Goal: Task Accomplishment & Management: Manage account settings

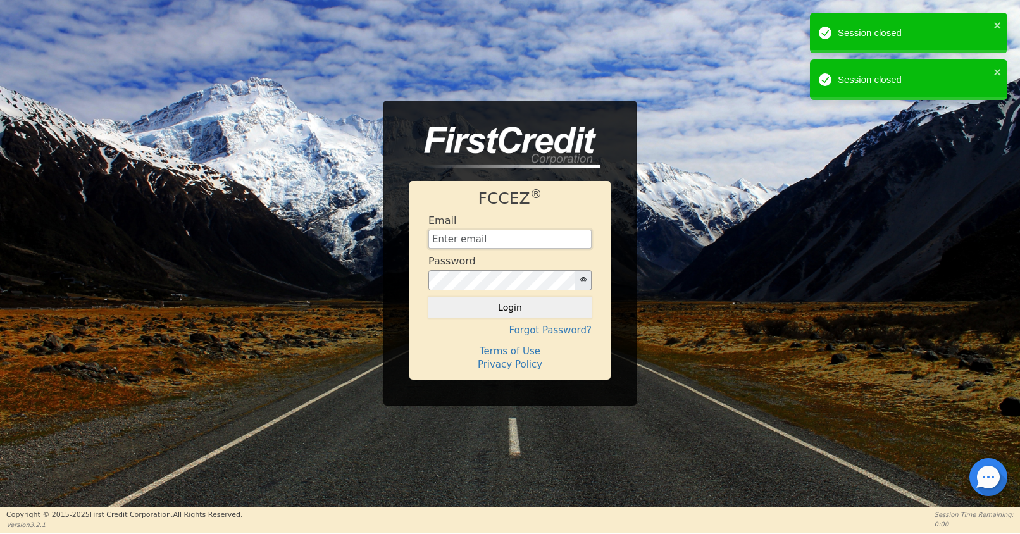
click at [520, 242] on input "text" at bounding box center [509, 239] width 163 height 19
type input "[EMAIL_ADDRESS][DOMAIN_NAME]"
click at [515, 309] on button "Login" at bounding box center [509, 308] width 163 height 22
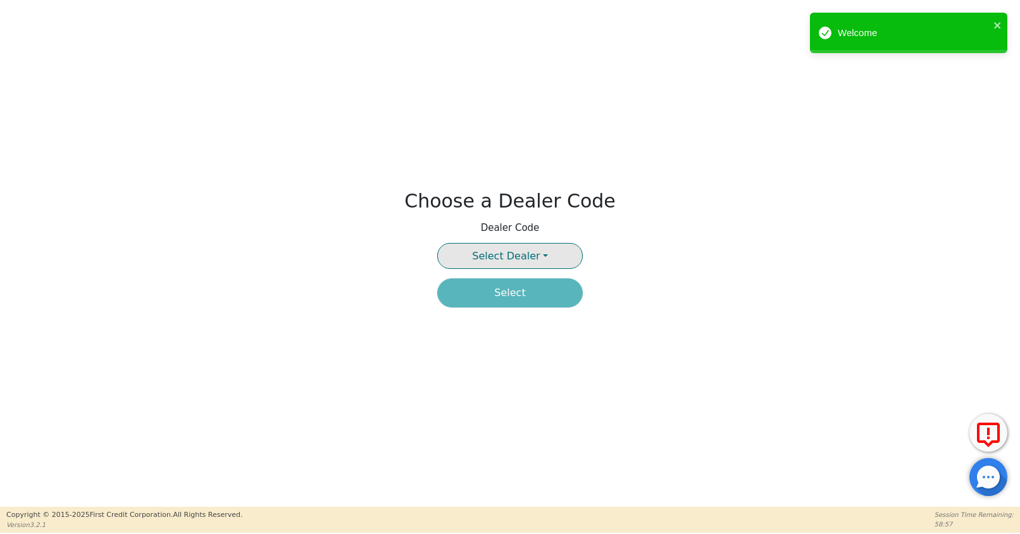
click at [526, 249] on button "Select Dealer" at bounding box center [510, 256] width 146 height 26
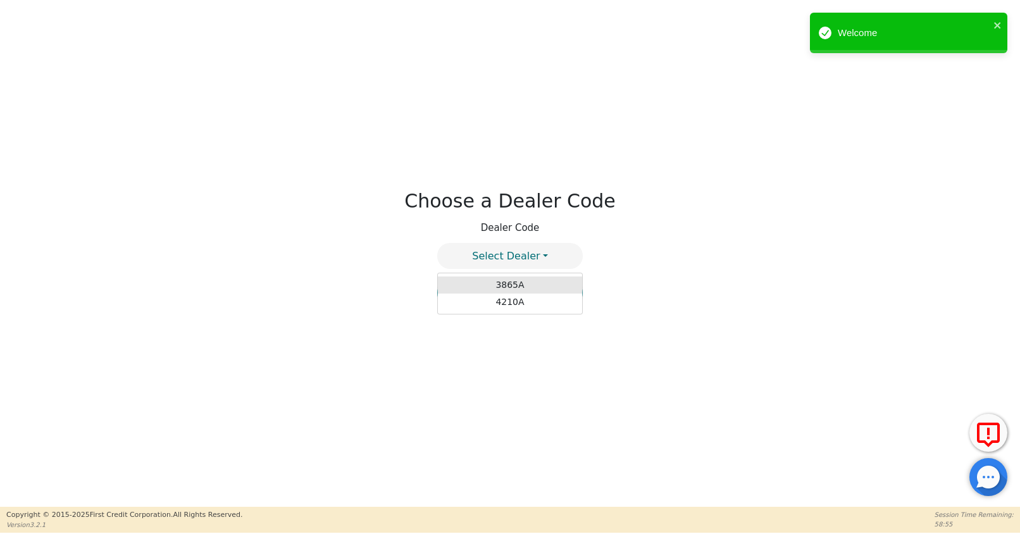
click at [511, 278] on link "3865A" at bounding box center [510, 284] width 144 height 17
click at [509, 297] on button "Select" at bounding box center [510, 292] width 146 height 29
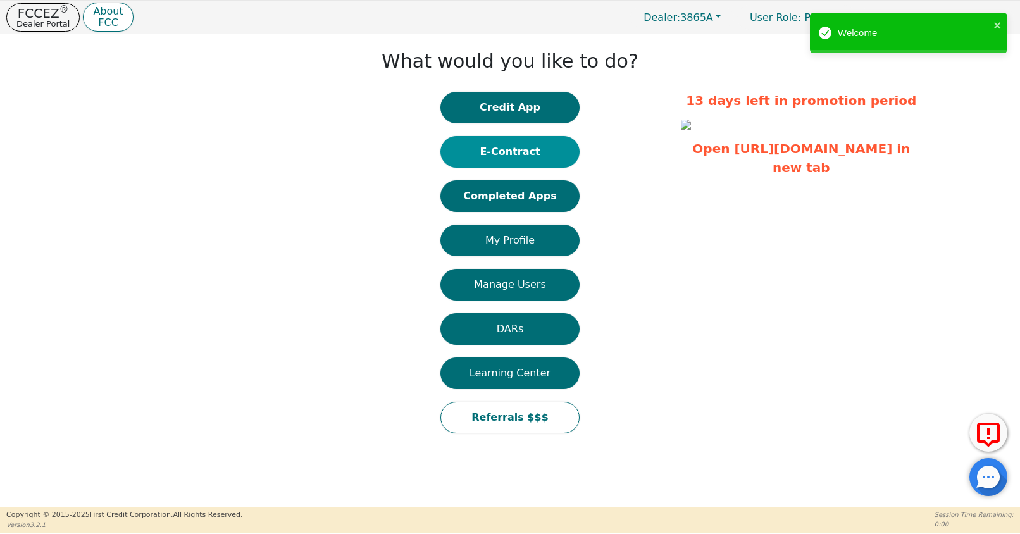
click at [488, 138] on button "E-Contract" at bounding box center [509, 152] width 139 height 32
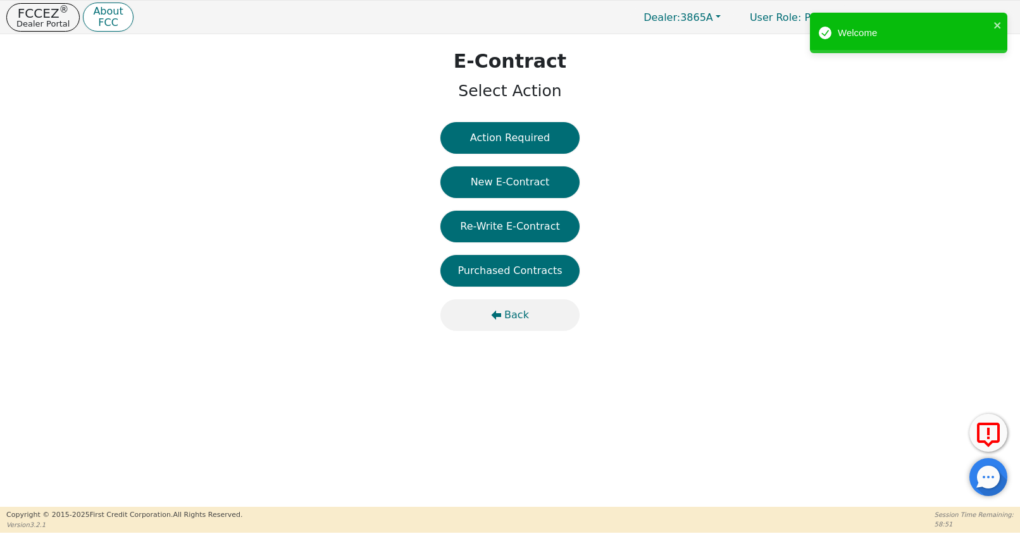
click at [517, 310] on span "Back" at bounding box center [516, 314] width 25 height 15
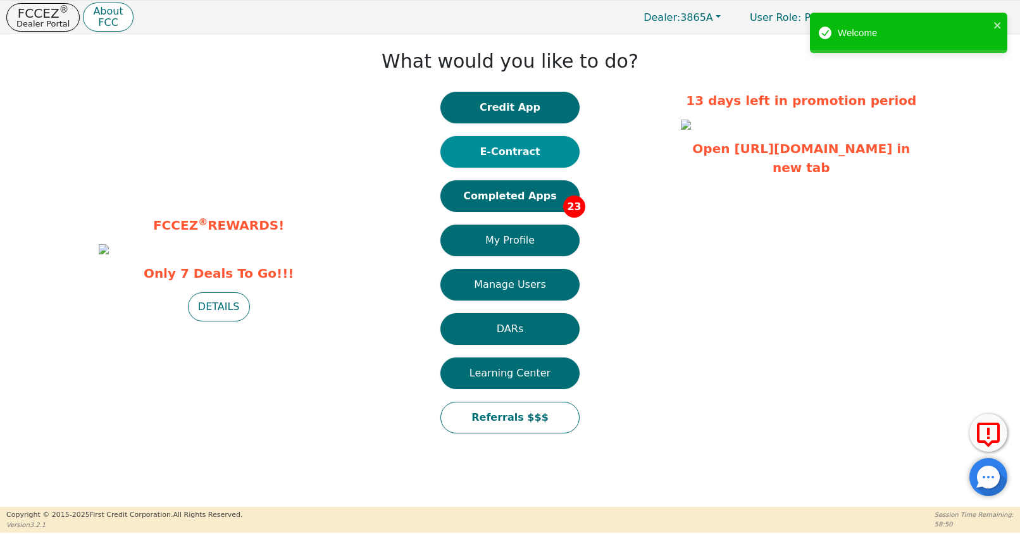
click at [512, 159] on button "E-Contract" at bounding box center [509, 152] width 139 height 32
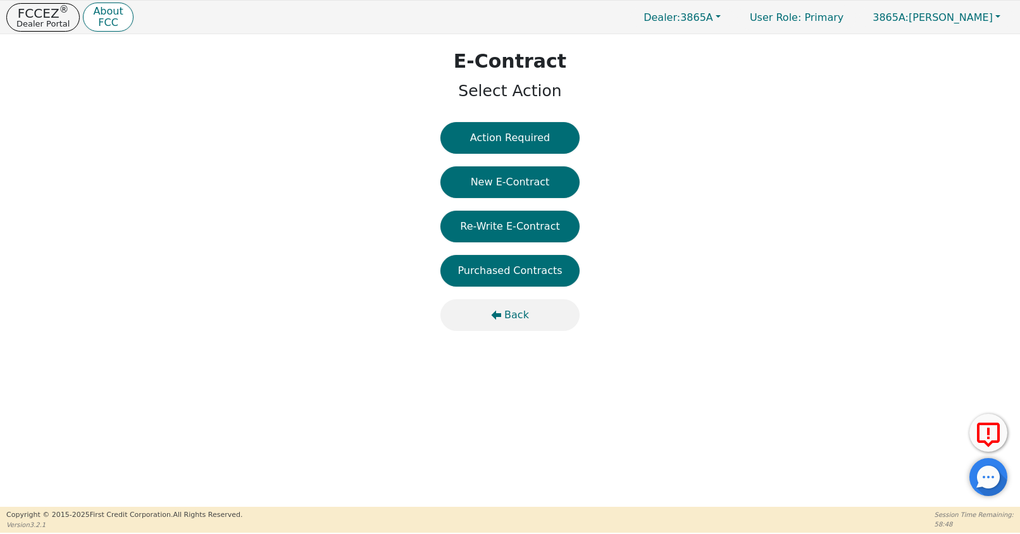
click at [516, 312] on span "Back" at bounding box center [516, 314] width 25 height 15
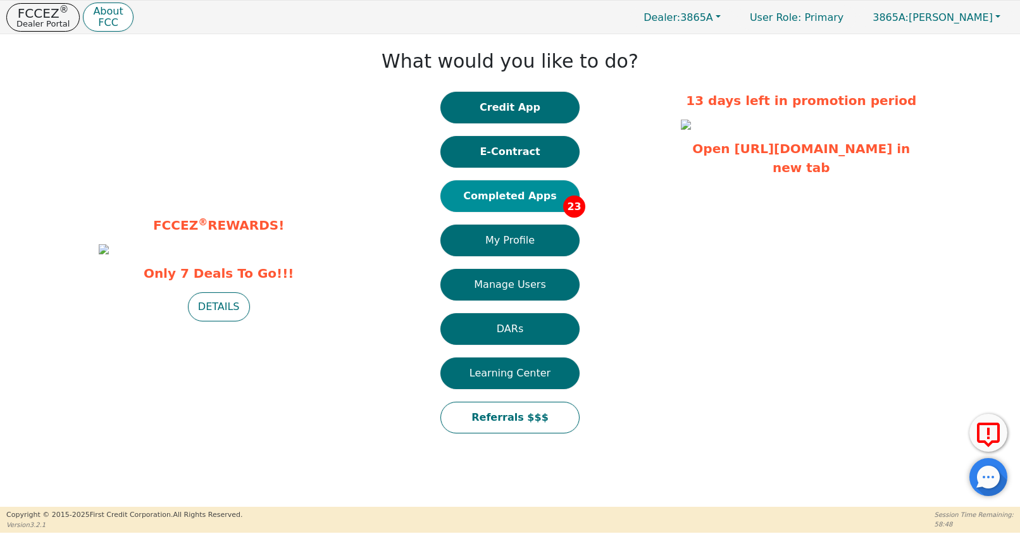
click at [511, 180] on button "Completed Apps 23" at bounding box center [509, 196] width 139 height 32
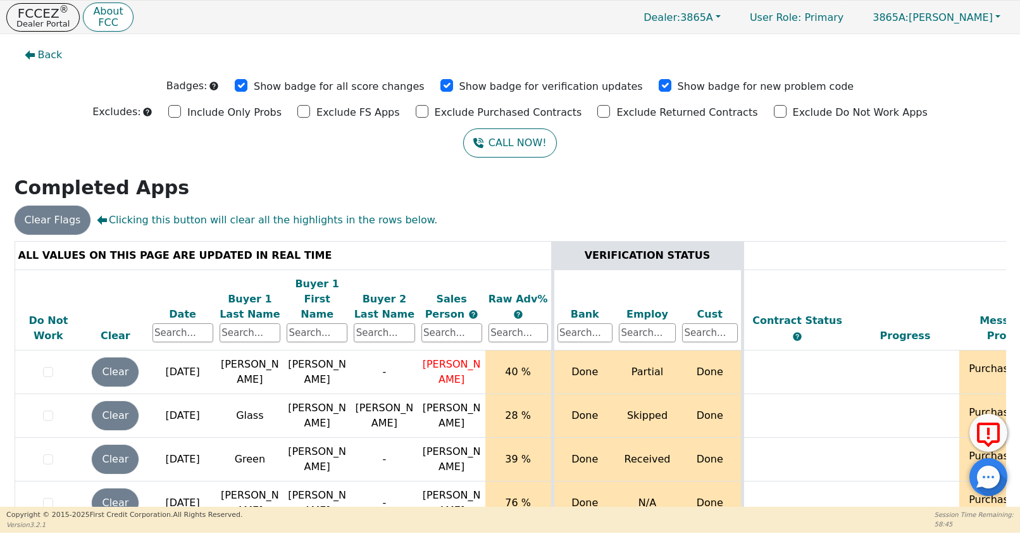
click at [188, 307] on div "Date" at bounding box center [182, 314] width 61 height 15
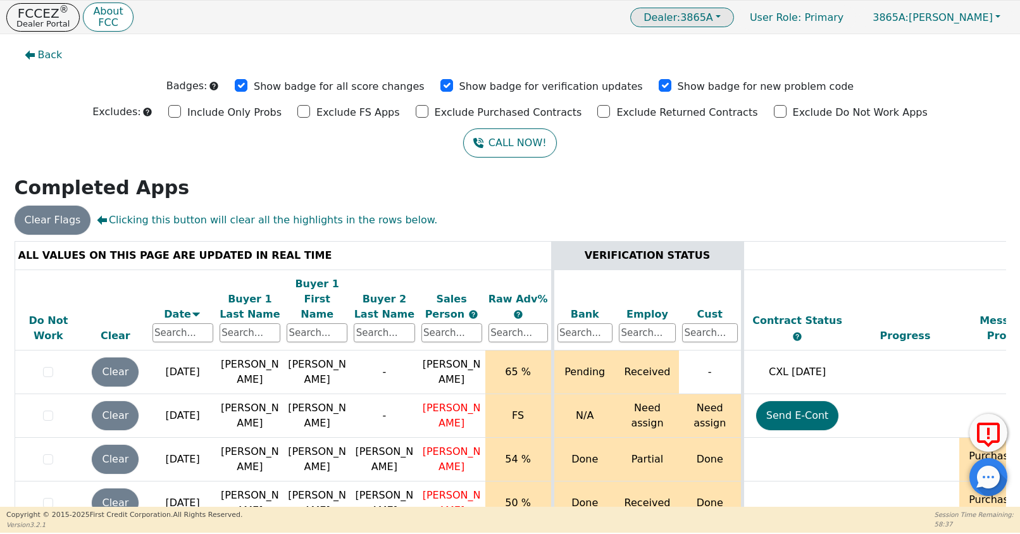
click at [713, 13] on span "Dealer: 3865A" at bounding box center [678, 17] width 70 height 12
click at [711, 62] on link "4210A" at bounding box center [683, 59] width 100 height 17
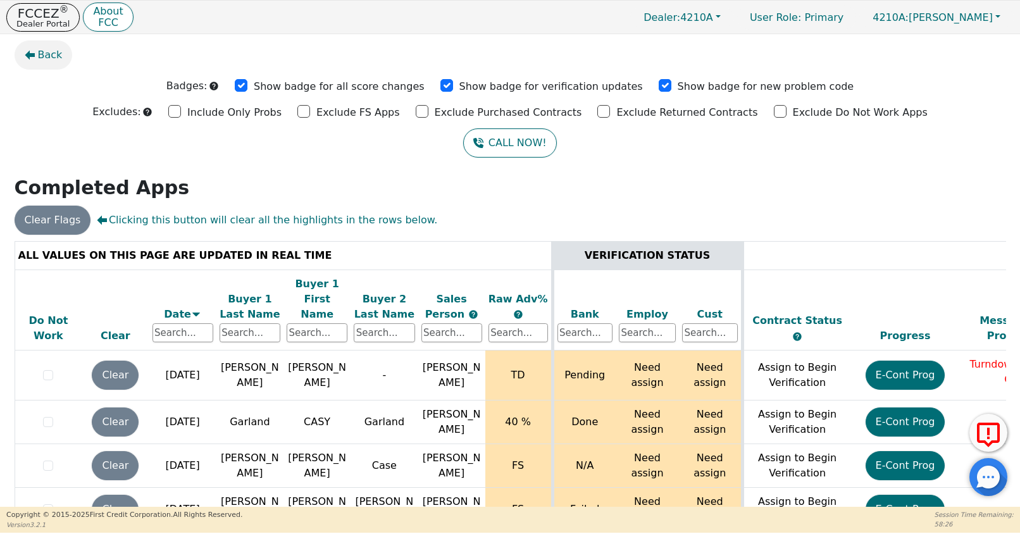
click at [38, 53] on span "Back" at bounding box center [50, 54] width 25 height 15
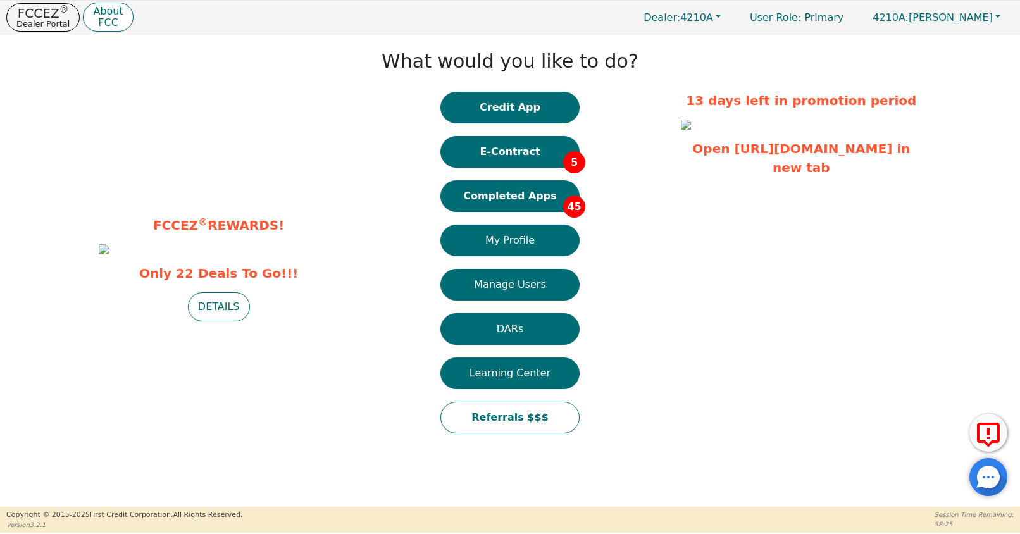
click at [557, 168] on div "Credit App E-Contract 5 Completed Apps 45 My Profile Manage Users DARs Learning…" at bounding box center [509, 269] width 139 height 354
click at [544, 153] on button "E-Contract 5" at bounding box center [509, 152] width 139 height 32
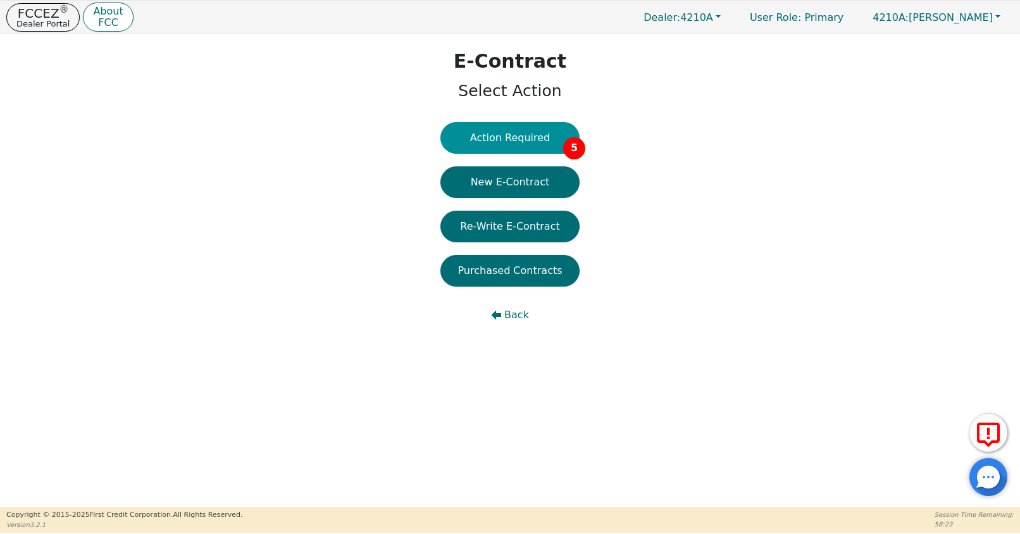
click at [531, 139] on button "Action Required 5" at bounding box center [509, 138] width 139 height 32
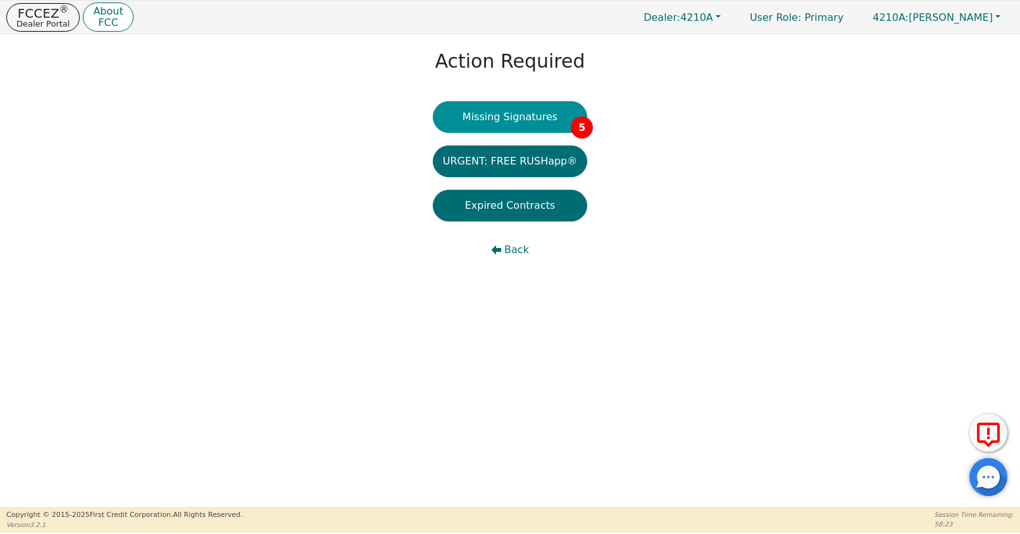
click at [523, 121] on button "Missing Signatures 5" at bounding box center [510, 117] width 155 height 32
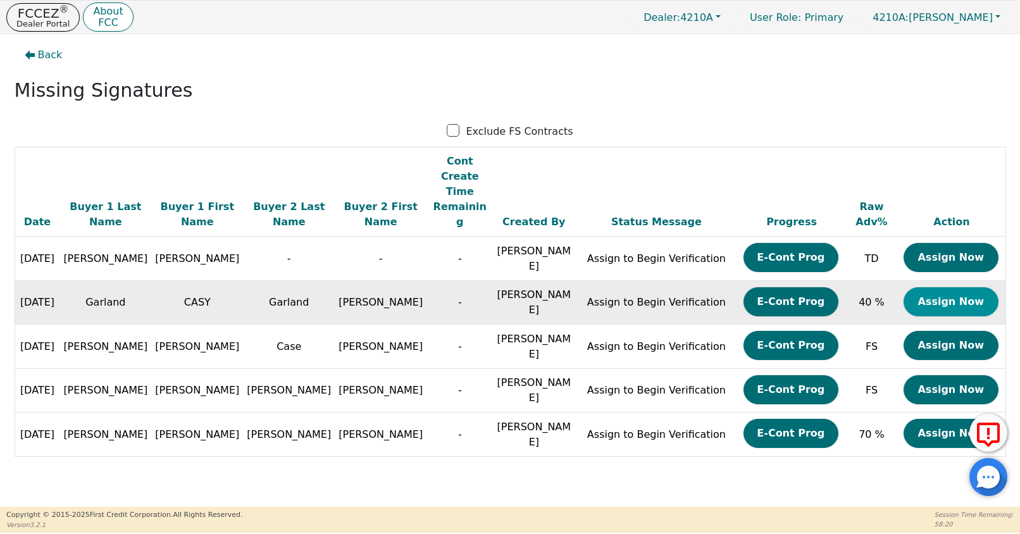
click at [963, 287] on button "Assign Now" at bounding box center [950, 301] width 95 height 29
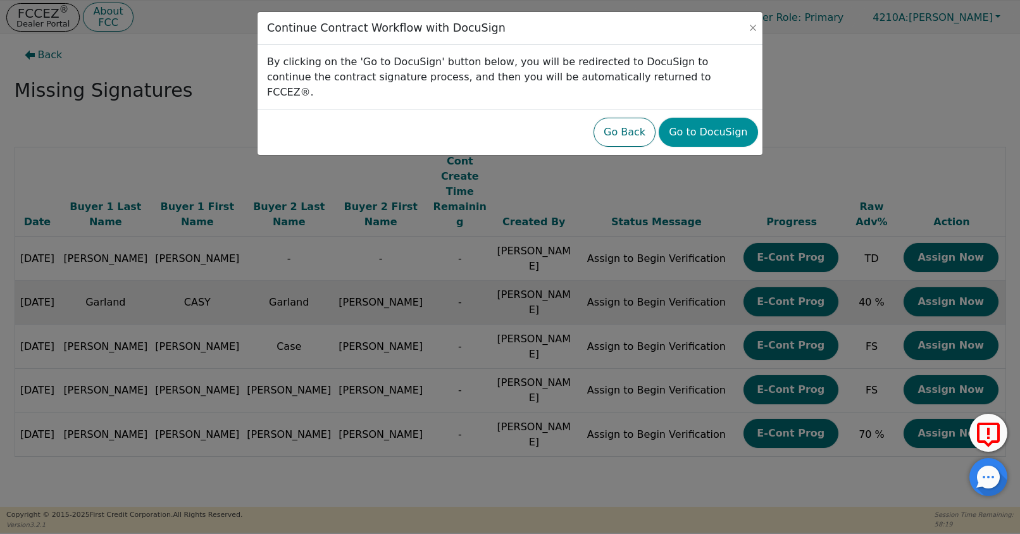
click at [724, 118] on button "Go to DocuSign" at bounding box center [708, 132] width 99 height 29
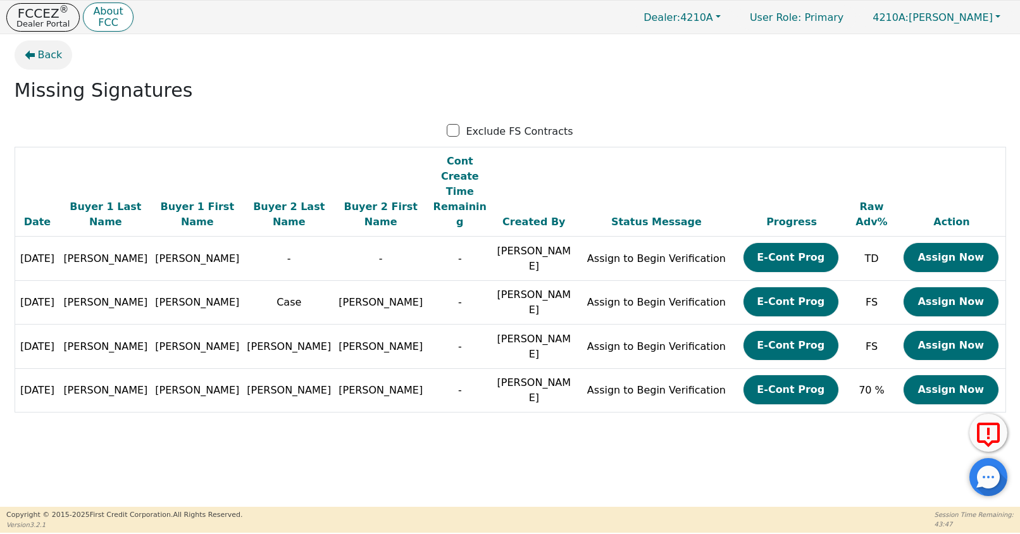
click at [37, 51] on button "Back" at bounding box center [44, 54] width 58 height 29
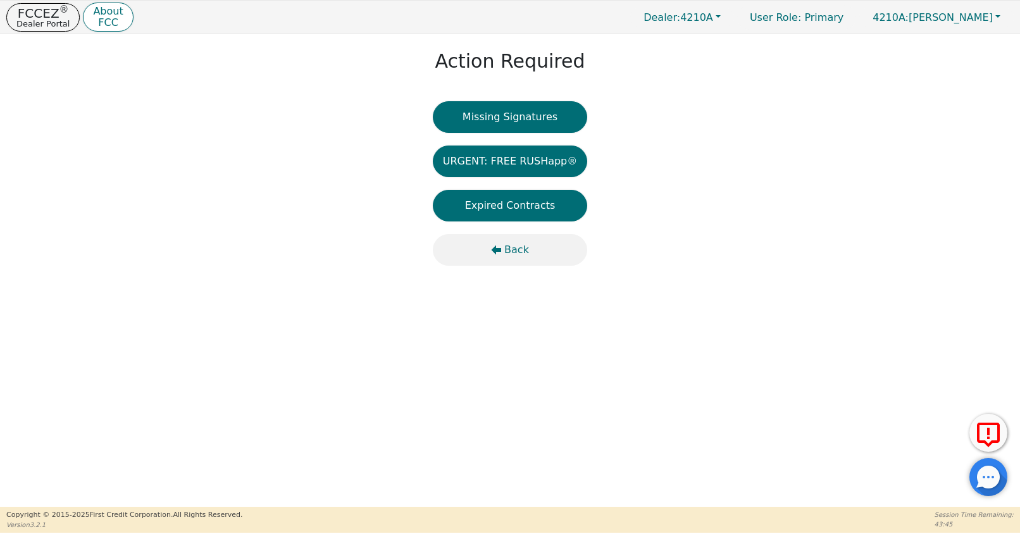
click at [520, 249] on span "Back" at bounding box center [516, 249] width 25 height 15
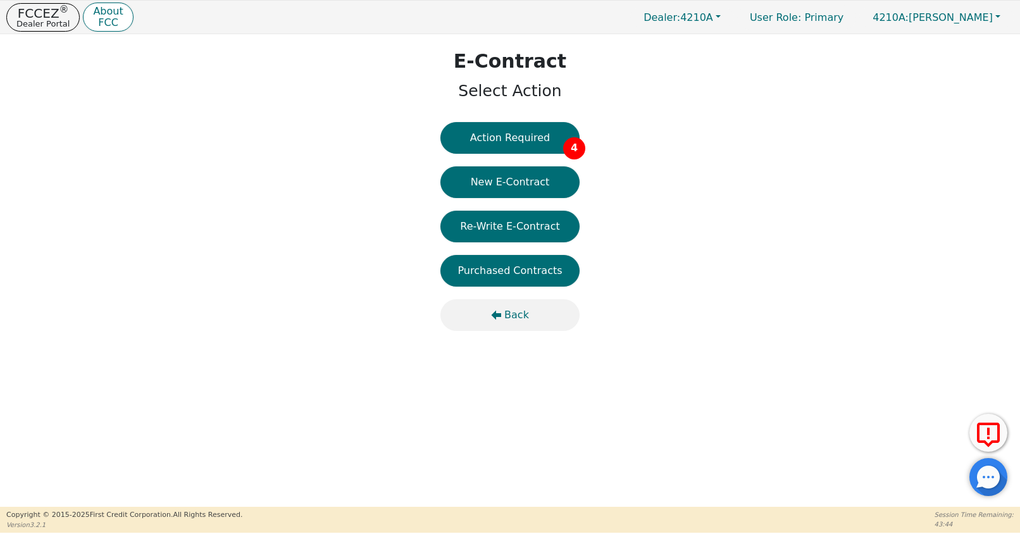
click at [516, 318] on span "Back" at bounding box center [516, 314] width 25 height 15
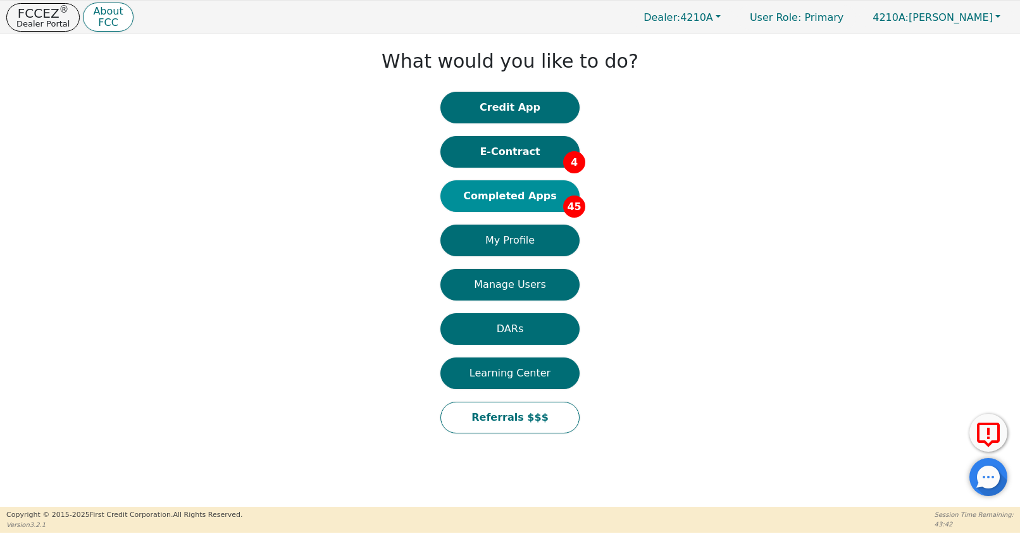
click at [504, 207] on button "Completed Apps 45" at bounding box center [509, 196] width 139 height 32
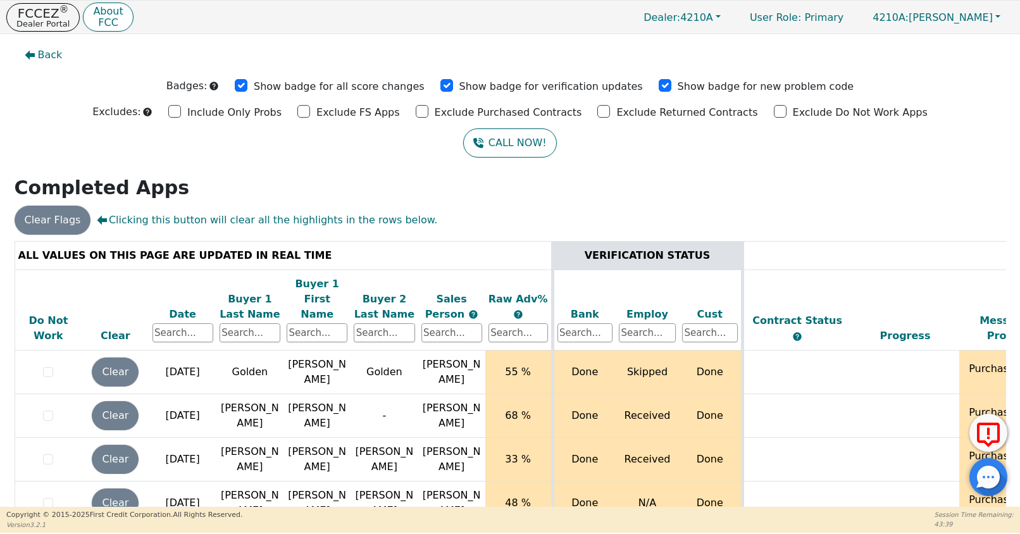
click at [181, 307] on div "Date" at bounding box center [182, 314] width 61 height 15
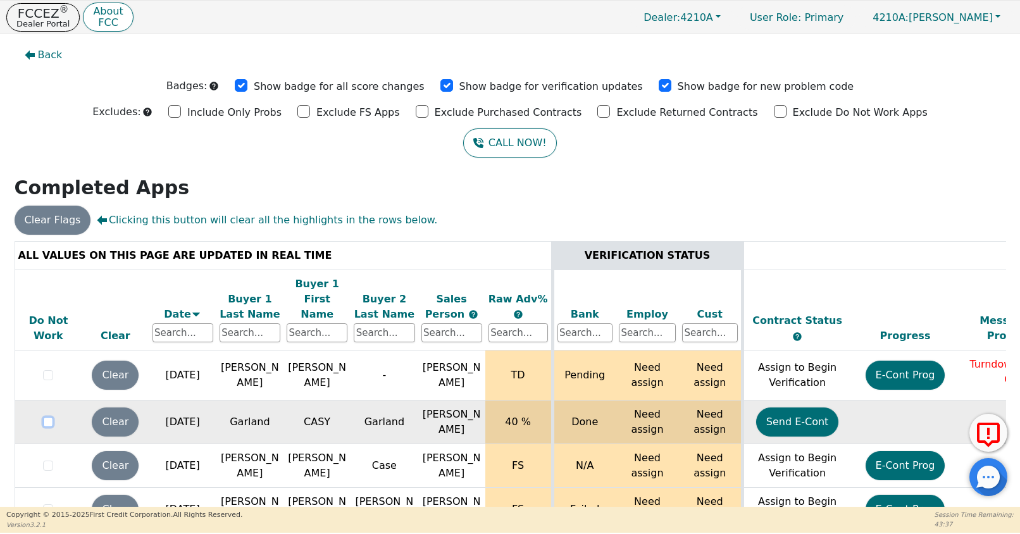
click at [45, 417] on input "checkbox" at bounding box center [48, 422] width 10 height 10
